Goal: Task Accomplishment & Management: Manage account settings

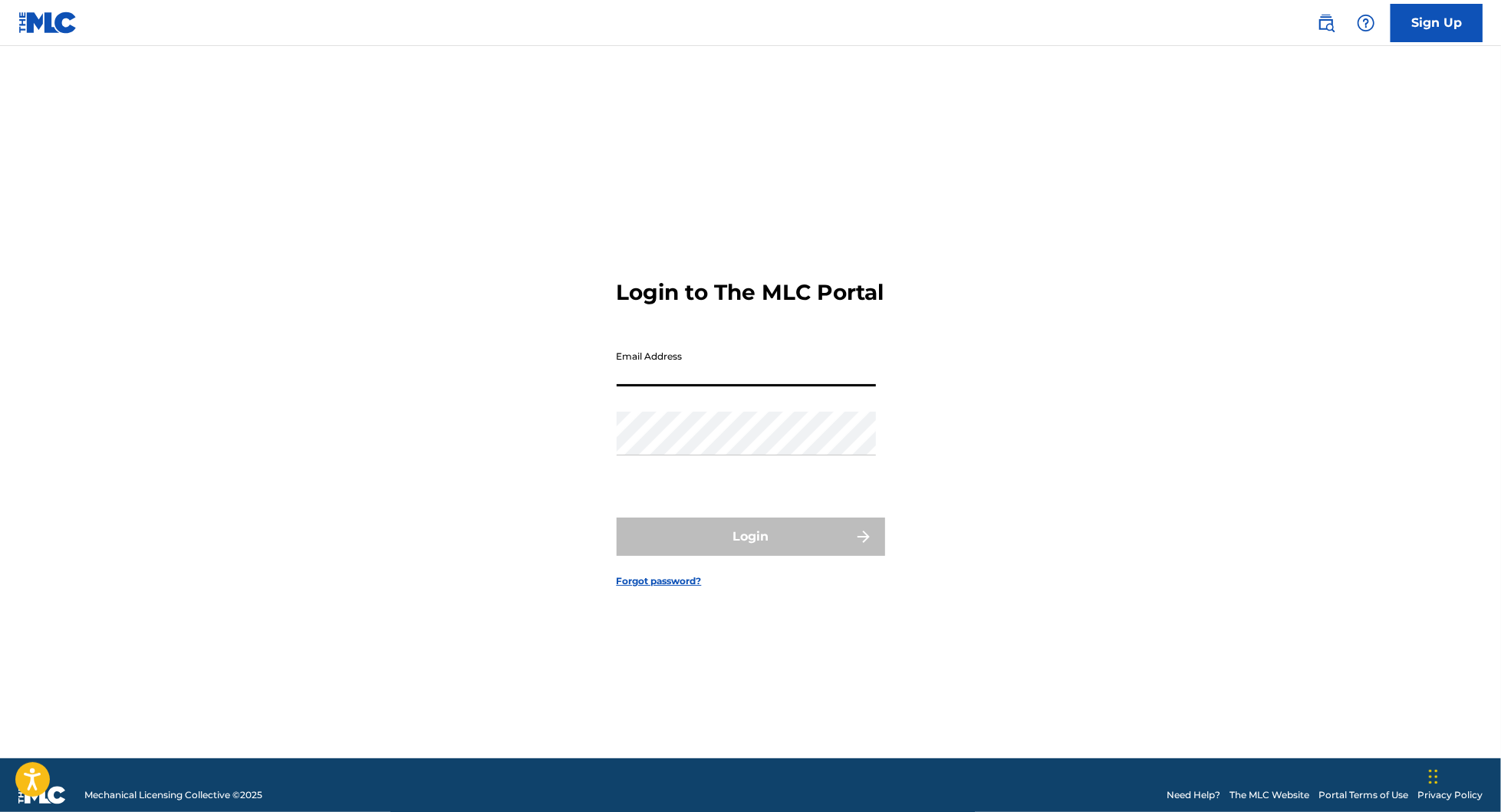
click at [746, 387] on input "Email Address" at bounding box center [746, 365] width 259 height 44
type input "[EMAIL_ADDRESS][DOMAIN_NAME]"
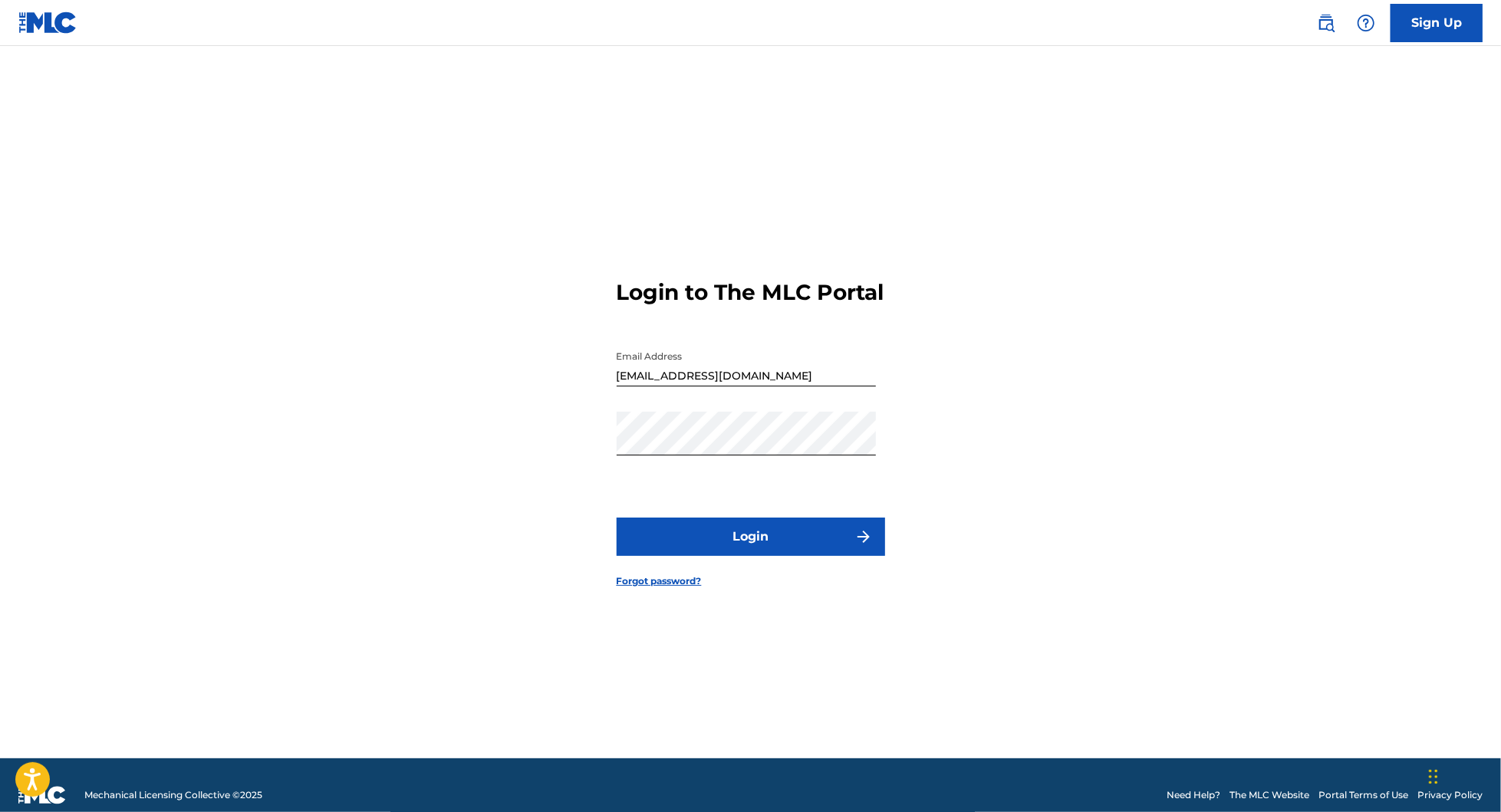
click at [778, 540] on button "Login" at bounding box center [750, 537] width 268 height 38
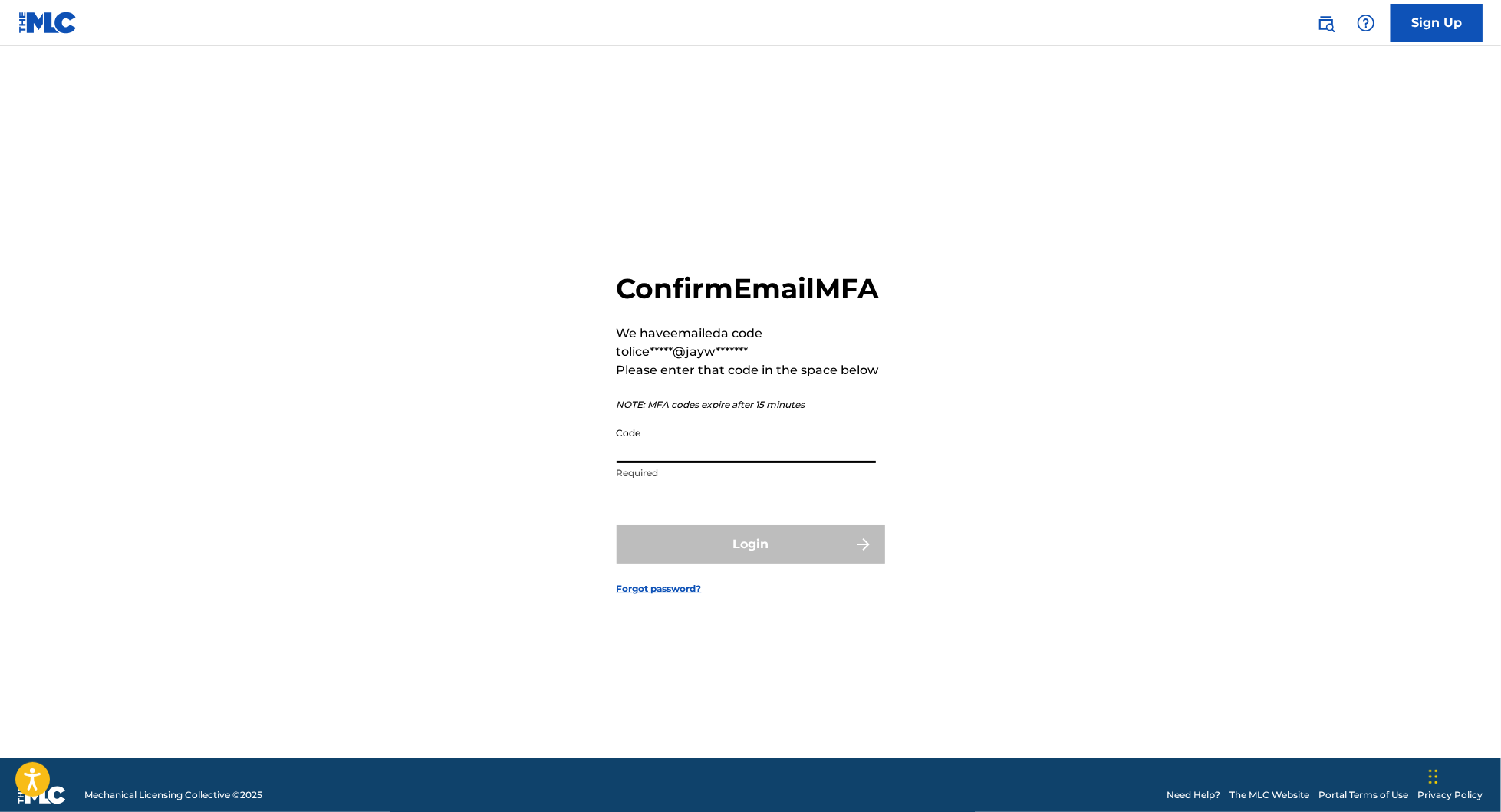
click at [686, 458] on input "Code" at bounding box center [746, 442] width 259 height 44
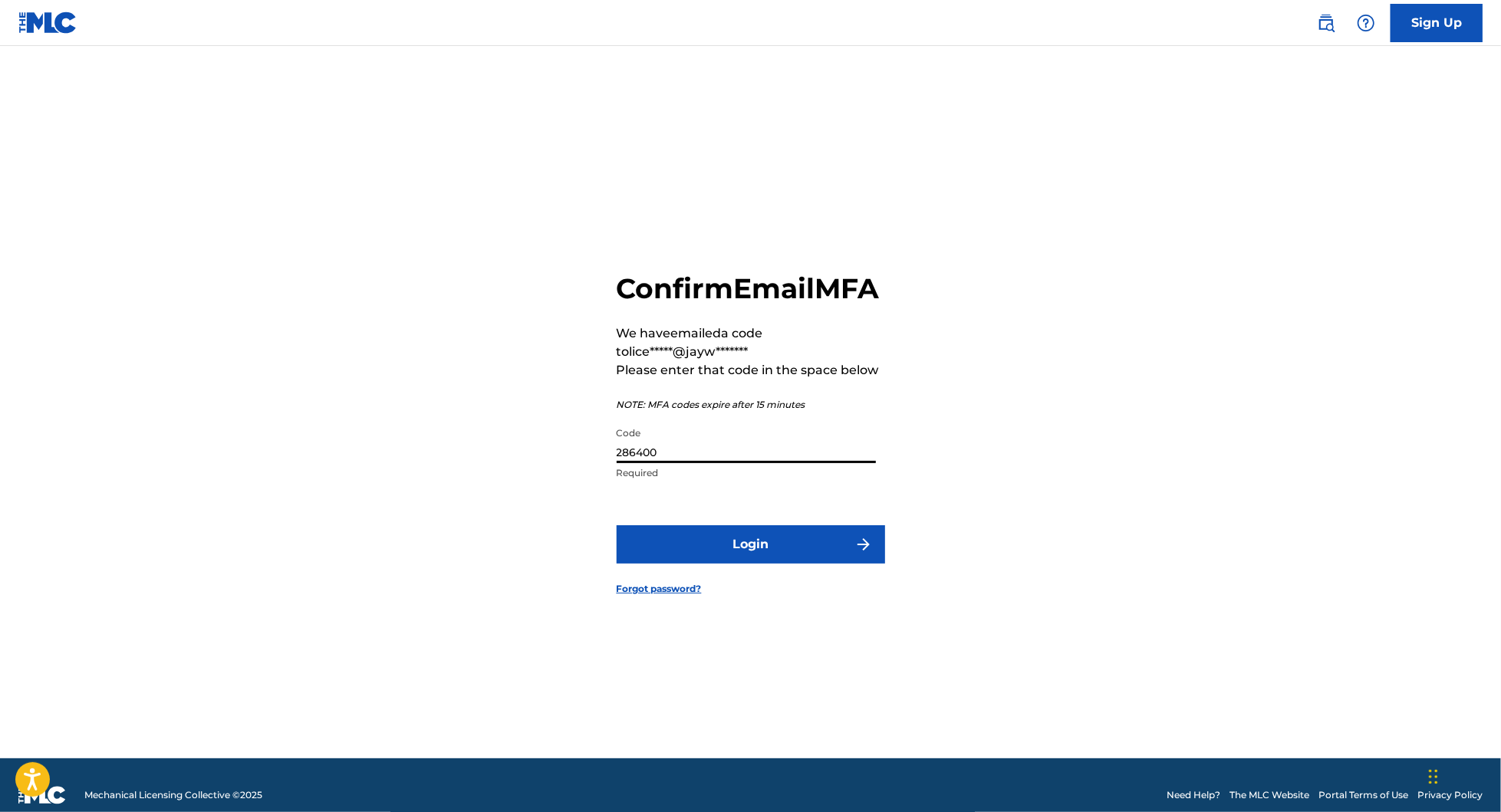
type input "286400"
click at [793, 564] on button "Login" at bounding box center [750, 545] width 268 height 38
